Goal: Task Accomplishment & Management: Complete application form

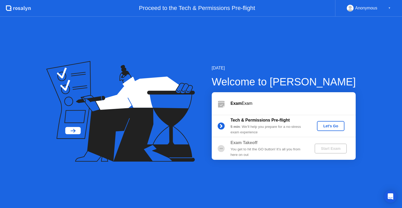
click at [329, 124] on div "Let's Go" at bounding box center [330, 126] width 23 height 4
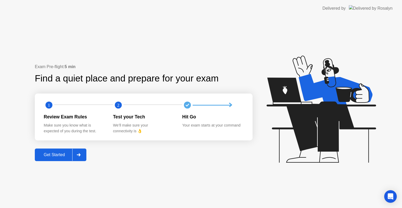
click at [78, 153] on icon at bounding box center [79, 154] width 4 height 3
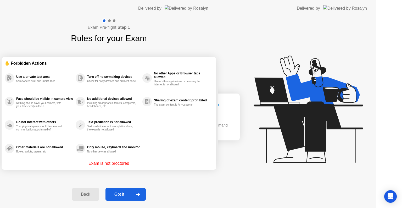
click at [78, 153] on div "Exam Pre-flight: Step 1 Rules for your Exam ✋ Forbidden Actions Use a private t…" at bounding box center [109, 112] width 218 height 191
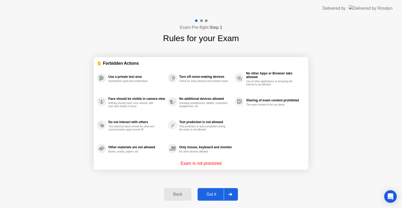
click at [215, 196] on div "Got it" at bounding box center [211, 194] width 25 height 5
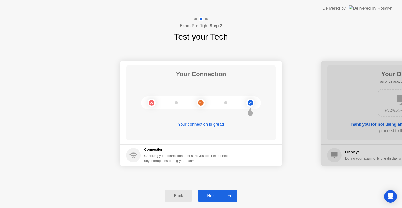
click at [214, 191] on button "Next" at bounding box center [217, 195] width 39 height 13
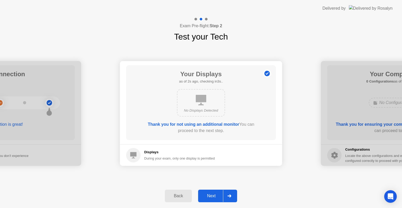
click at [211, 197] on div "Next" at bounding box center [210, 195] width 23 height 5
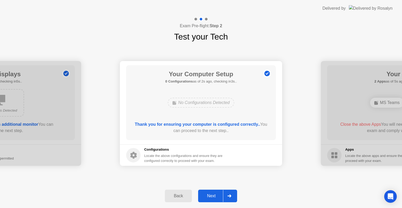
click at [214, 193] on div "Next" at bounding box center [210, 195] width 23 height 5
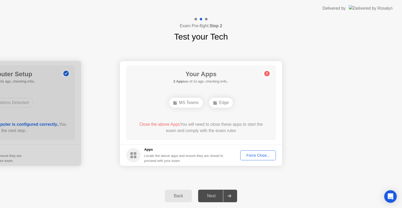
click at [253, 155] on div "Force Close..." at bounding box center [258, 155] width 32 height 4
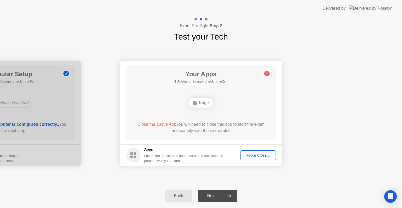
click at [249, 155] on div "Force Close..." at bounding box center [258, 155] width 32 height 4
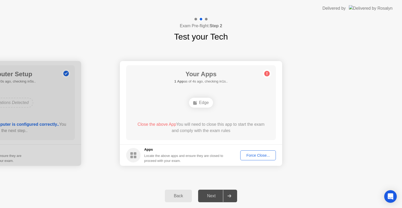
click at [291, 187] on div "Back Next" at bounding box center [201, 196] width 402 height 24
click at [212, 194] on div "Next" at bounding box center [210, 195] width 23 height 5
click at [261, 156] on div "Force Close..." at bounding box center [258, 155] width 32 height 4
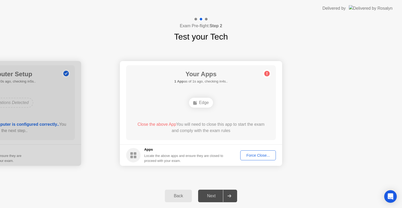
click at [201, 104] on div "Edge" at bounding box center [201, 103] width 24 height 10
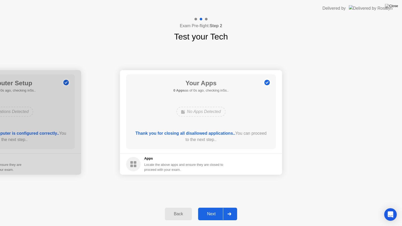
drag, startPoint x: 267, startPoint y: 155, endPoint x: 396, endPoint y: 3, distance: 199.0
click at [396, 3] on button at bounding box center [391, 6] width 16 height 7
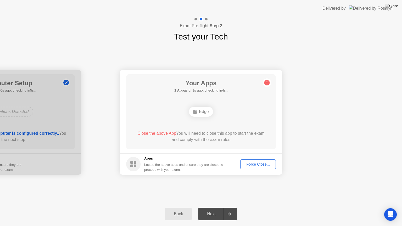
click at [214, 207] on div "Next" at bounding box center [210, 213] width 23 height 5
click at [267, 82] on icon at bounding box center [266, 82] width 1 height 3
click at [30, 203] on div "Back Next" at bounding box center [201, 214] width 402 height 24
click at [131, 162] on rect at bounding box center [131, 162] width 3 height 3
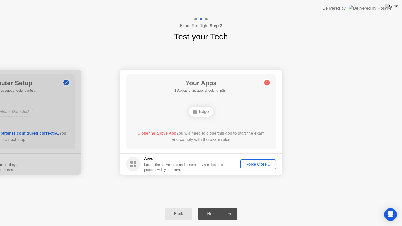
click at [131, 155] on footer "Apps Locate the above apps and ensure they are closed to proceed with your exam…" at bounding box center [201, 163] width 162 height 21
click at [133, 161] on circle at bounding box center [133, 164] width 14 height 14
click at [254, 165] on div "Force Close..." at bounding box center [258, 164] width 32 height 4
click at [267, 83] on icon at bounding box center [266, 82] width 1 height 3
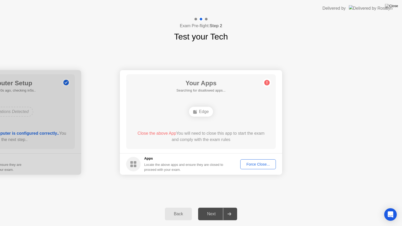
click at [231, 207] on div at bounding box center [229, 214] width 13 height 12
click at [256, 162] on div "Force Close..." at bounding box center [258, 164] width 32 height 4
click at [217, 141] on div "Close the above App You will need to close this app to start the exam and compl…" at bounding box center [201, 136] width 135 height 13
click at [218, 141] on div "Close the above App You will need to close this app to start the exam and compl…" at bounding box center [201, 136] width 135 height 13
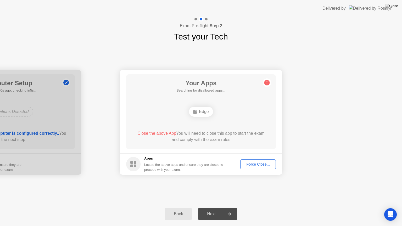
click at [195, 186] on div "Your Connection Your connection is great! Connection Checking your connection t…" at bounding box center [201, 122] width 402 height 159
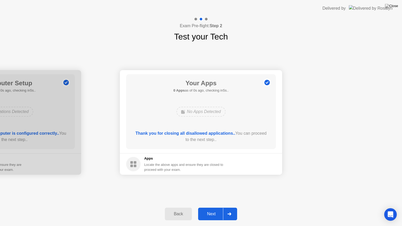
click at [164, 207] on div "Back Next" at bounding box center [201, 214] width 402 height 24
click at [208, 207] on div "Next" at bounding box center [210, 213] width 23 height 5
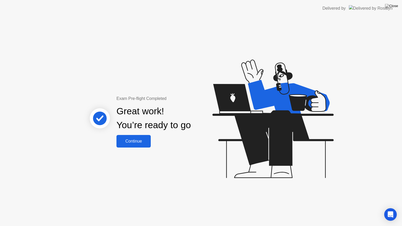
click at [140, 141] on div "Continue" at bounding box center [133, 141] width 31 height 5
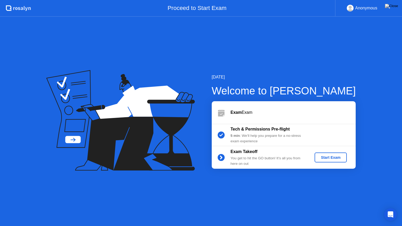
click at [328, 153] on button "Start Exam" at bounding box center [330, 157] width 32 height 10
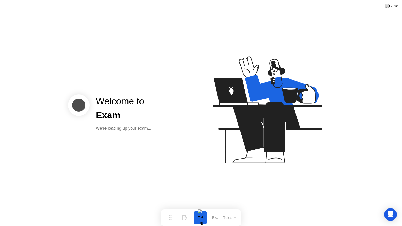
click at [202, 207] on div at bounding box center [200, 218] width 11 height 14
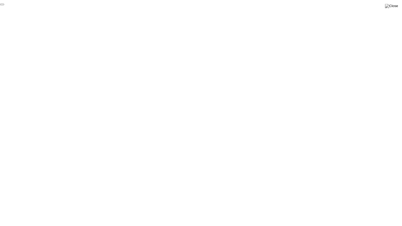
click div "End Proctoring Session"
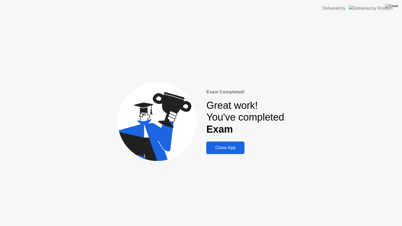
click at [223, 149] on div "Close App" at bounding box center [225, 147] width 35 height 5
